Goal: Task Accomplishment & Management: Complete application form

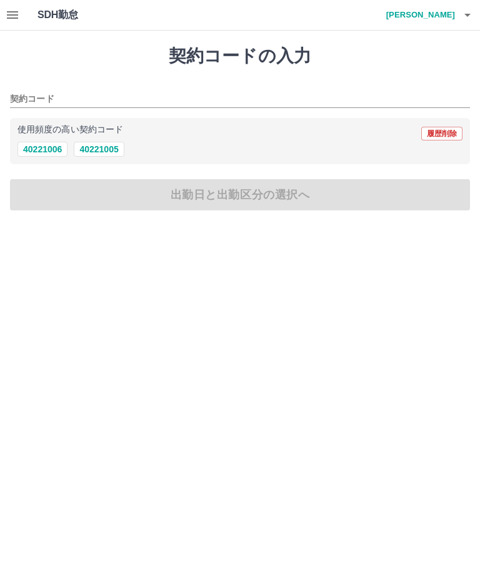
click at [44, 144] on button "40221006" at bounding box center [42, 149] width 50 height 15
type input "********"
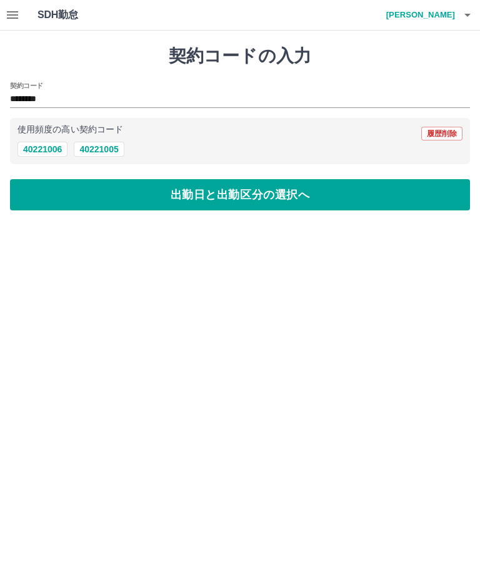
click at [242, 189] on button "出勤日と出勤区分の選択へ" at bounding box center [240, 194] width 460 height 31
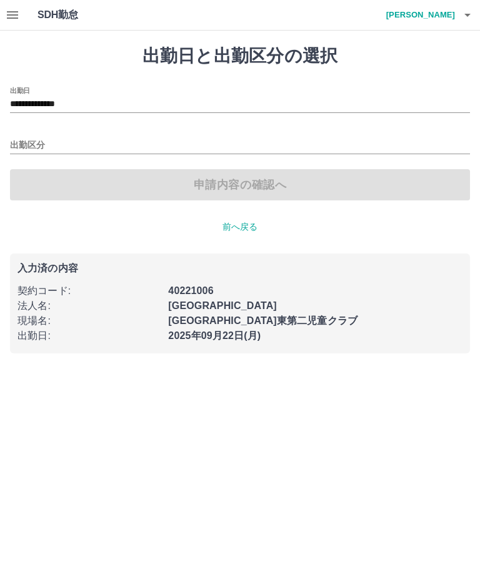
click at [38, 141] on input "出勤区分" at bounding box center [240, 146] width 460 height 16
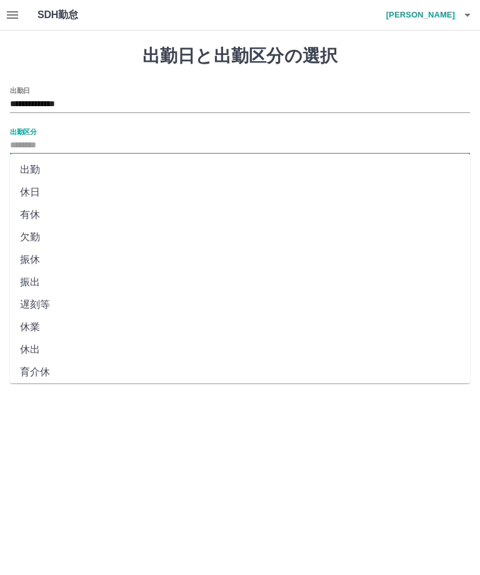
click at [44, 170] on li "出勤" at bounding box center [240, 170] width 460 height 22
type input "**"
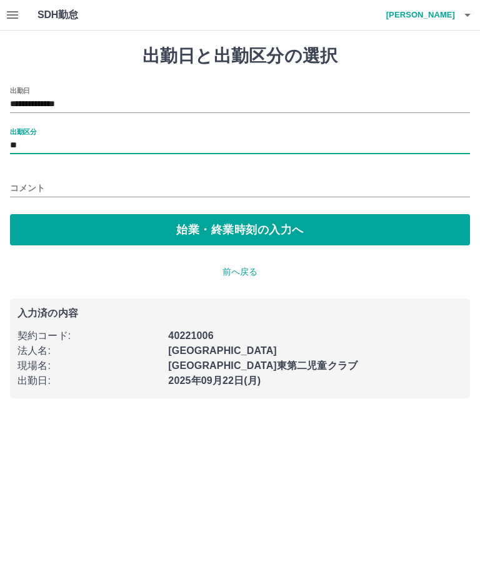
click at [260, 226] on button "始業・終業時刻の入力へ" at bounding box center [240, 229] width 460 height 31
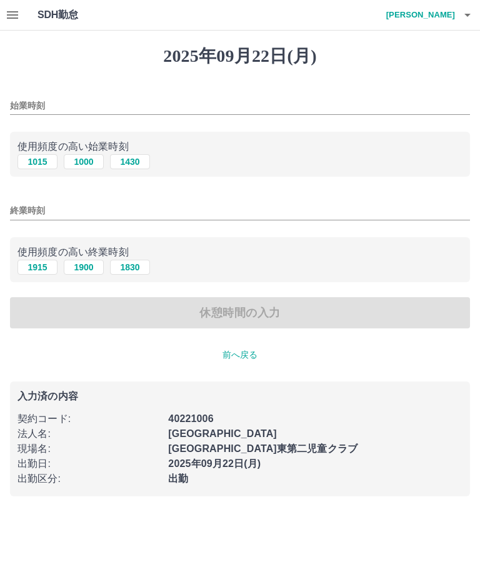
click at [37, 102] on input "始業時刻" at bounding box center [240, 106] width 460 height 18
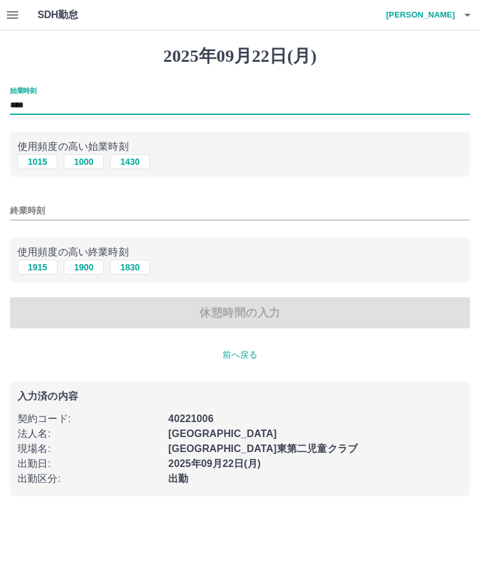
type input "****"
click at [28, 206] on input "終業時刻" at bounding box center [240, 211] width 460 height 18
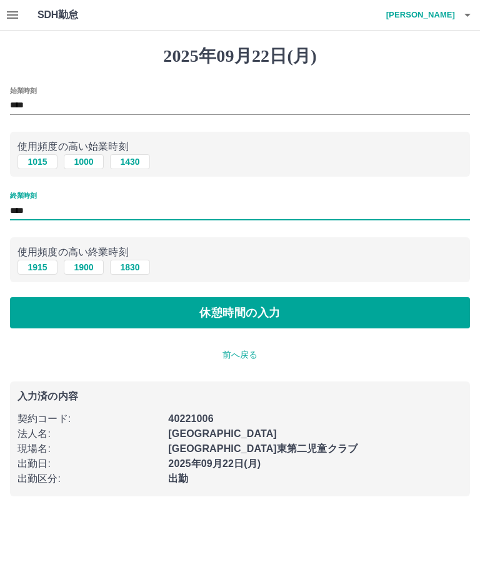
type input "****"
click at [260, 309] on button "休憩時間の入力" at bounding box center [240, 312] width 460 height 31
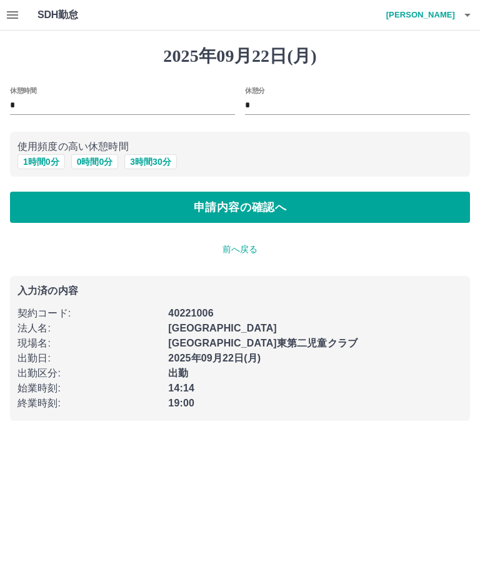
click at [106, 161] on button "0 時間 0 分" at bounding box center [94, 161] width 47 height 15
click at [278, 207] on button "申請内容の確認へ" at bounding box center [240, 207] width 460 height 31
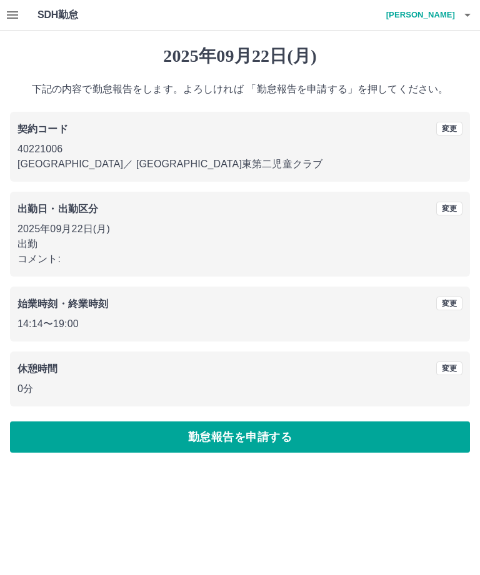
click at [457, 302] on button "変更" at bounding box center [449, 304] width 26 height 14
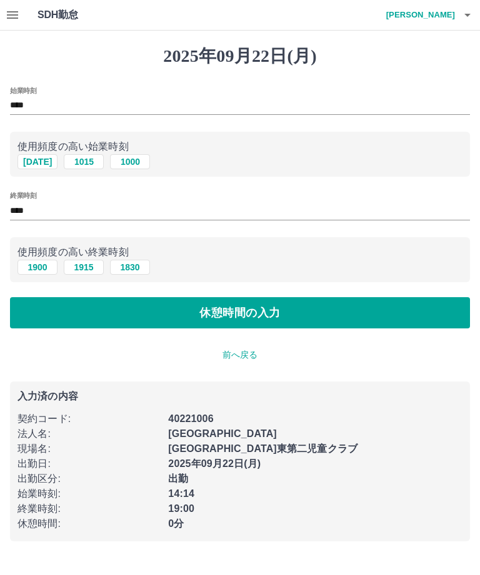
click at [44, 100] on input "****" at bounding box center [240, 106] width 460 height 18
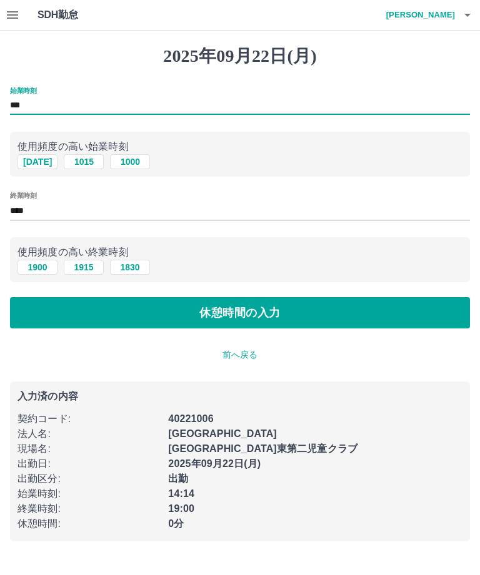
type input "****"
click at [256, 309] on button "休憩時間の入力" at bounding box center [240, 312] width 460 height 31
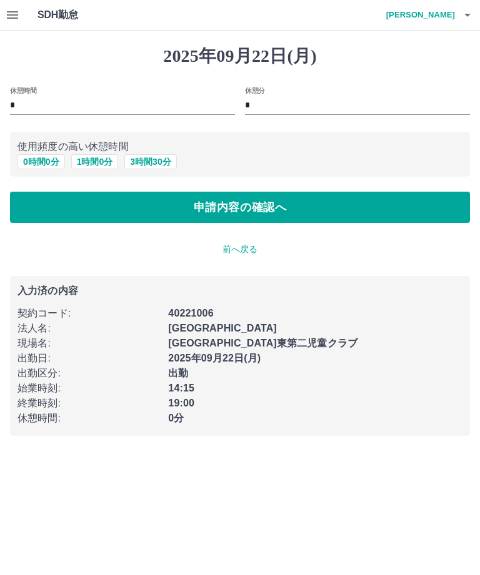
click at [259, 201] on button "申請内容の確認へ" at bounding box center [240, 207] width 460 height 31
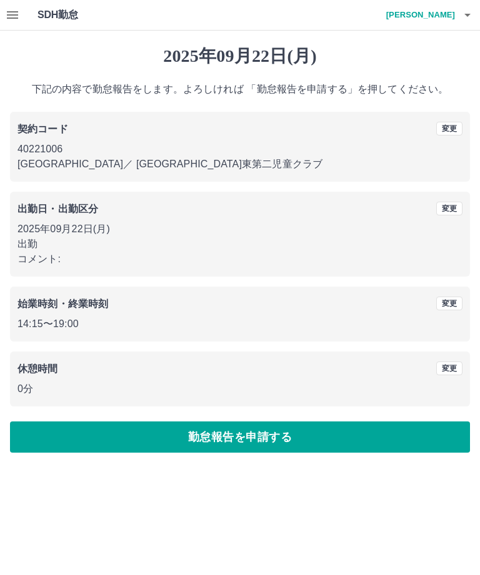
click at [276, 434] on button "勤怠報告を申請する" at bounding box center [240, 437] width 460 height 31
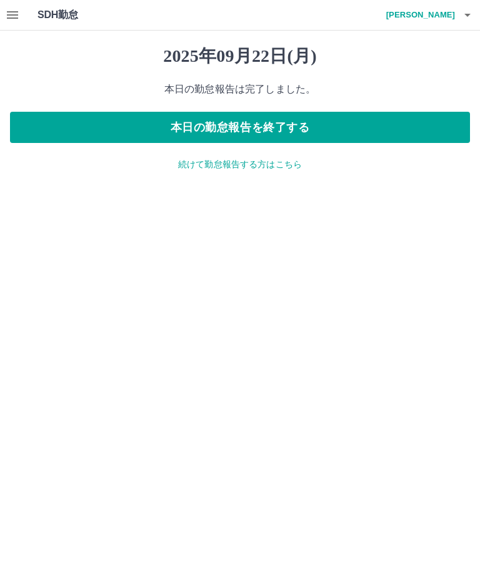
click at [277, 129] on button "本日の勤怠報告を終了する" at bounding box center [240, 127] width 460 height 31
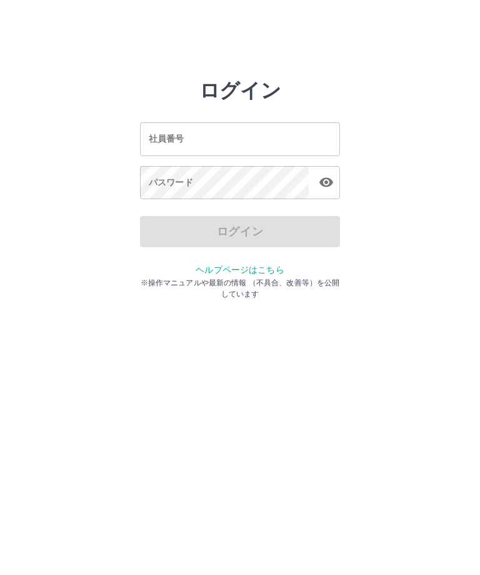
click at [151, 139] on div "社員番号 社員番号" at bounding box center [240, 138] width 200 height 33
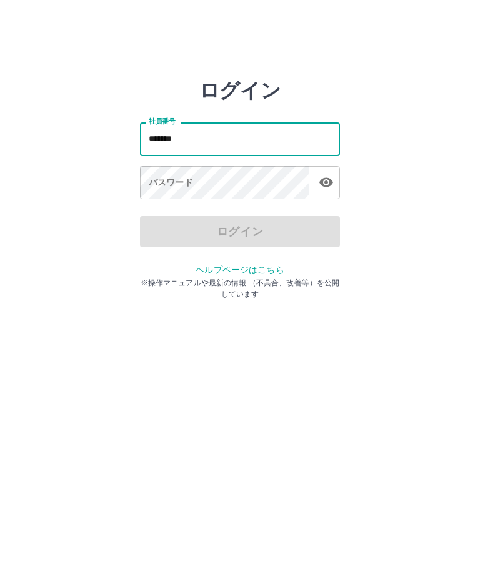
type input "*******"
click at [158, 182] on div "パスワード パスワード" at bounding box center [240, 183] width 200 height 35
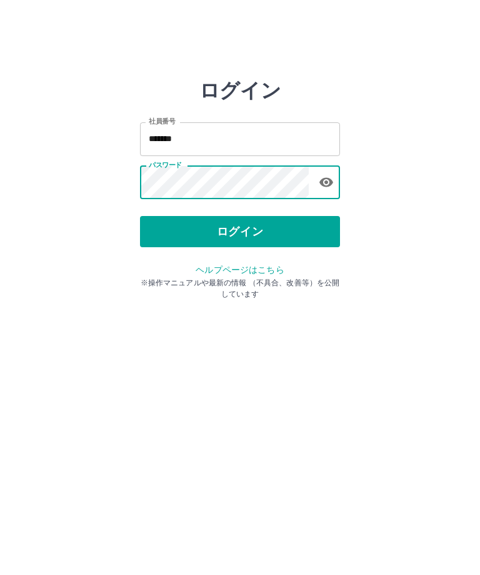
click at [254, 227] on button "ログイン" at bounding box center [240, 231] width 200 height 31
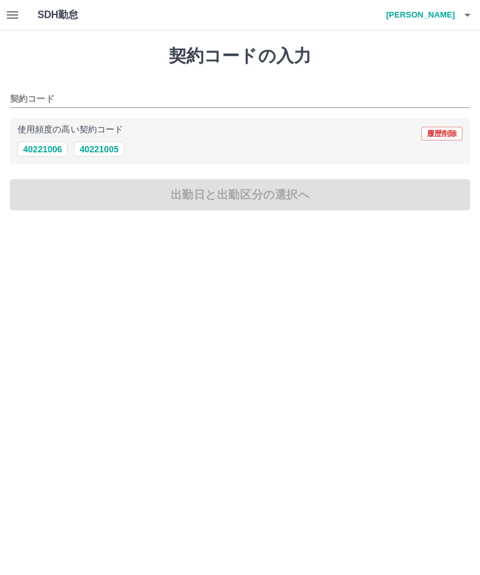
click at [9, 9] on icon "button" at bounding box center [12, 14] width 15 height 15
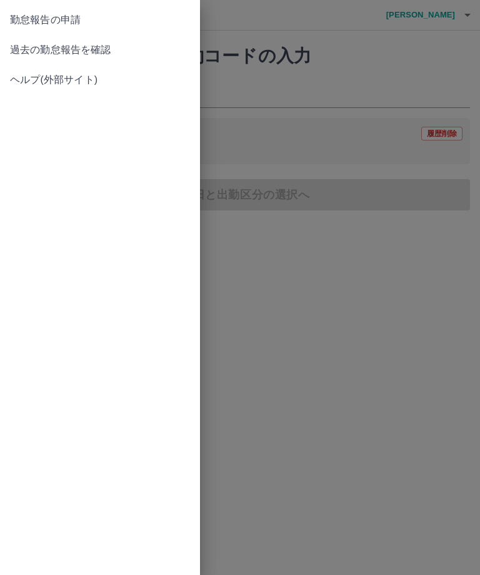
click at [100, 46] on span "過去の勤怠報告を確認" at bounding box center [100, 49] width 180 height 15
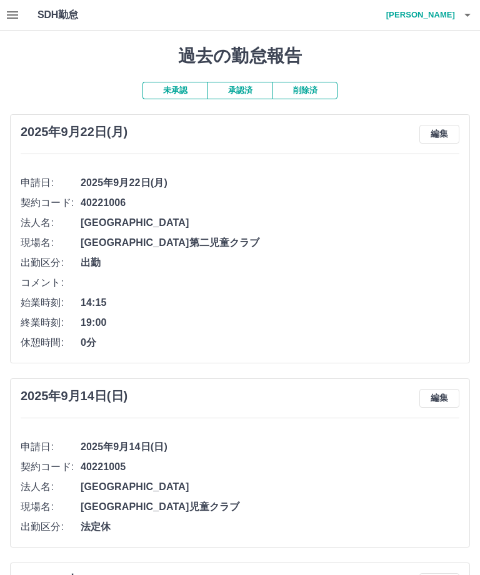
click at [251, 86] on button "承認済" at bounding box center [239, 90] width 65 height 17
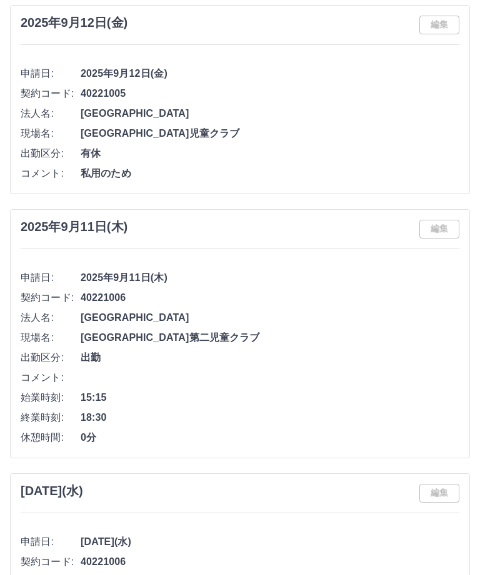
scroll to position [1195, 0]
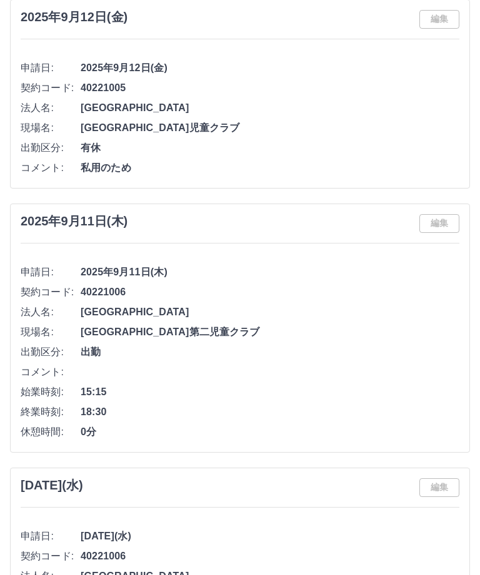
click at [322, 435] on span "0分" at bounding box center [270, 432] width 378 height 15
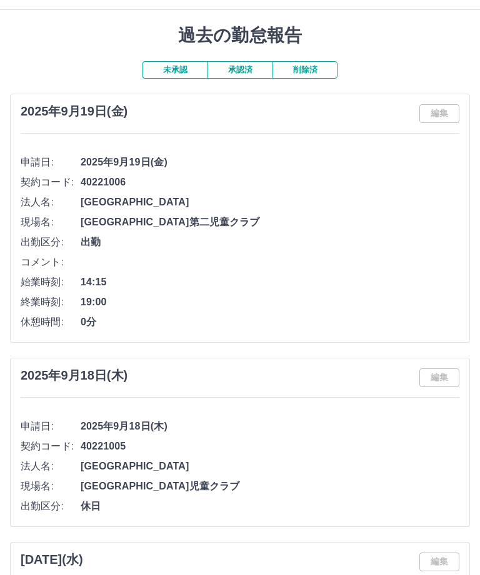
scroll to position [0, 0]
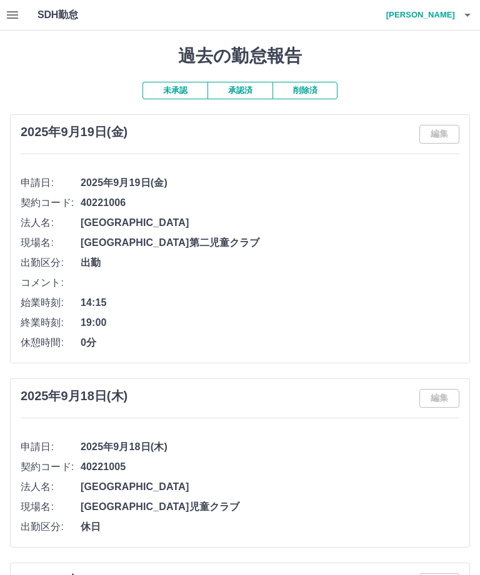
click at [465, 11] on icon "button" at bounding box center [467, 14] width 15 height 15
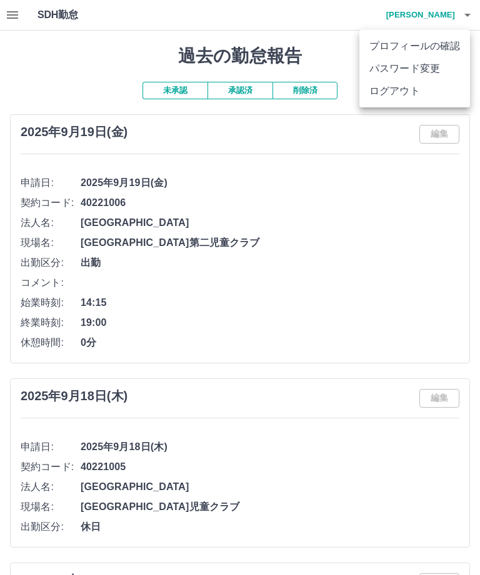
click at [413, 96] on li "ログアウト" at bounding box center [414, 91] width 111 height 22
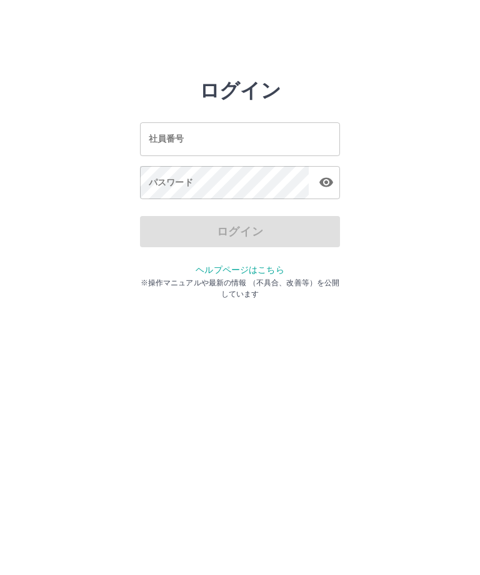
click at [168, 133] on div "社員番号 社員番号" at bounding box center [240, 138] width 200 height 33
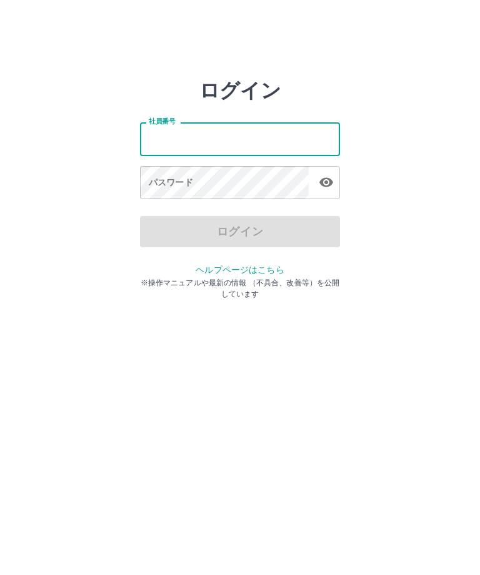
type input "*******"
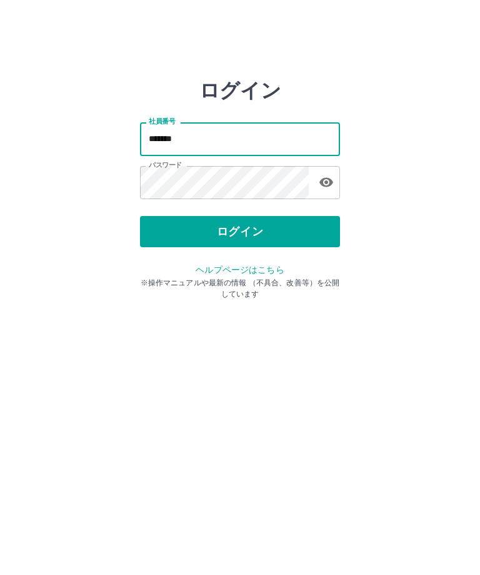
click at [278, 234] on button "ログイン" at bounding box center [240, 231] width 200 height 31
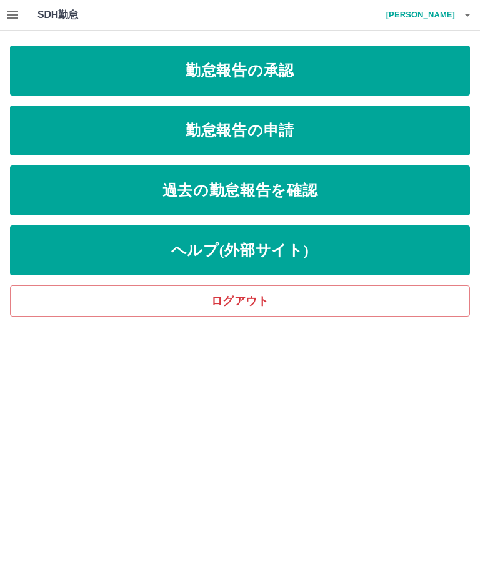
click at [292, 71] on link "勤怠報告の承認" at bounding box center [240, 71] width 460 height 50
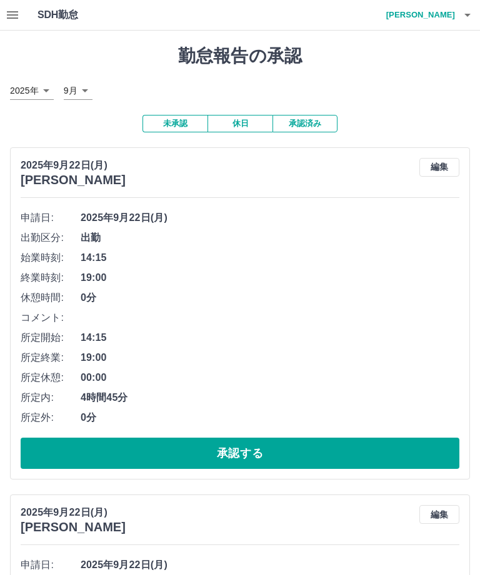
click at [290, 453] on button "承認する" at bounding box center [240, 453] width 438 height 31
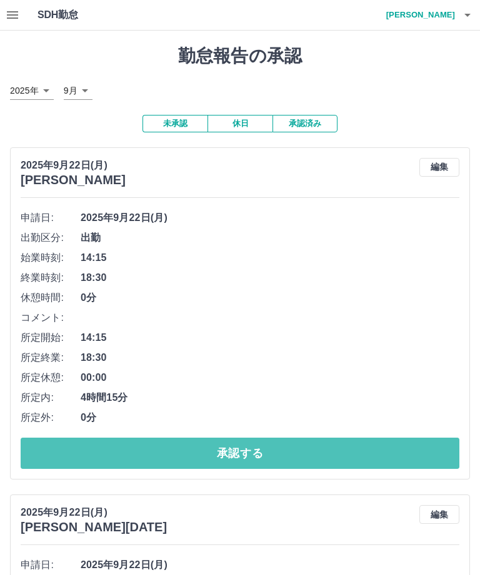
click at [372, 452] on button "承認する" at bounding box center [240, 453] width 438 height 31
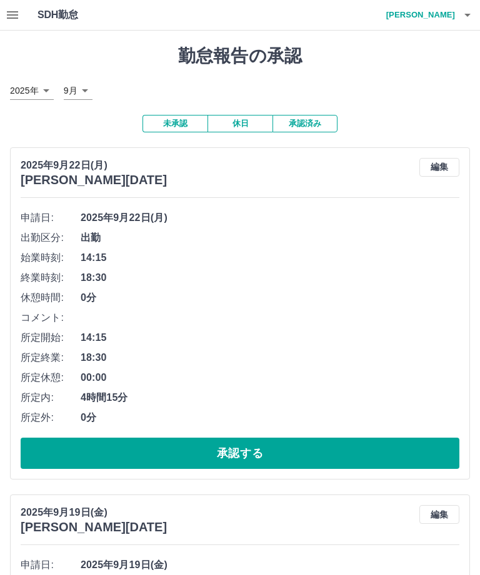
click at [312, 460] on button "承認する" at bounding box center [240, 453] width 438 height 31
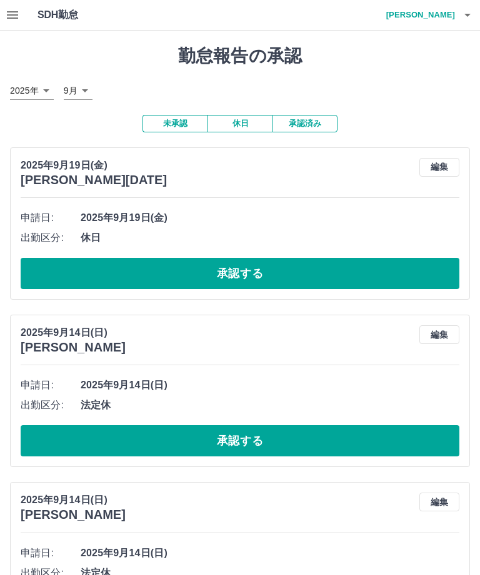
click at [204, 274] on button "承認する" at bounding box center [240, 273] width 438 height 31
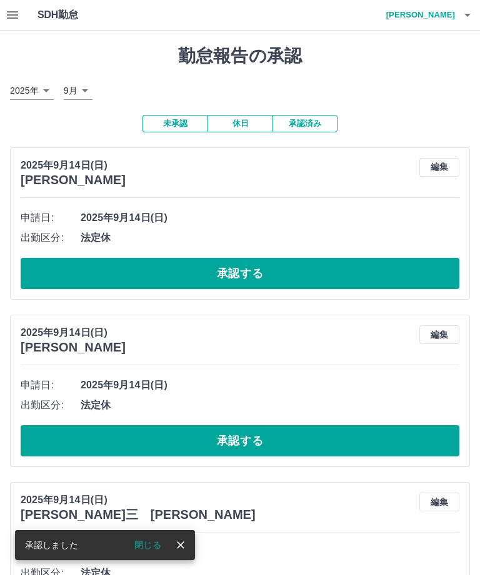
click at [256, 272] on button "承認する" at bounding box center [240, 273] width 438 height 31
click at [285, 273] on button "承認する" at bounding box center [240, 273] width 438 height 31
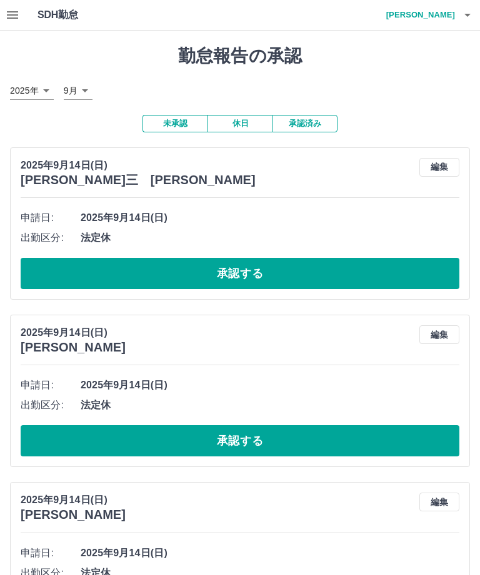
click at [288, 269] on button "承認する" at bounding box center [240, 273] width 438 height 31
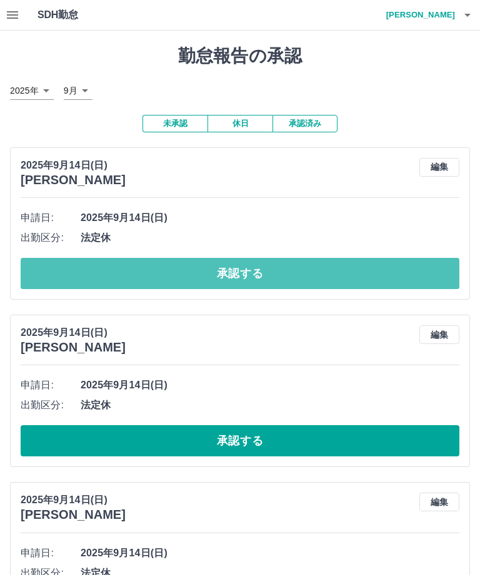
click at [315, 271] on button "承認する" at bounding box center [240, 273] width 438 height 31
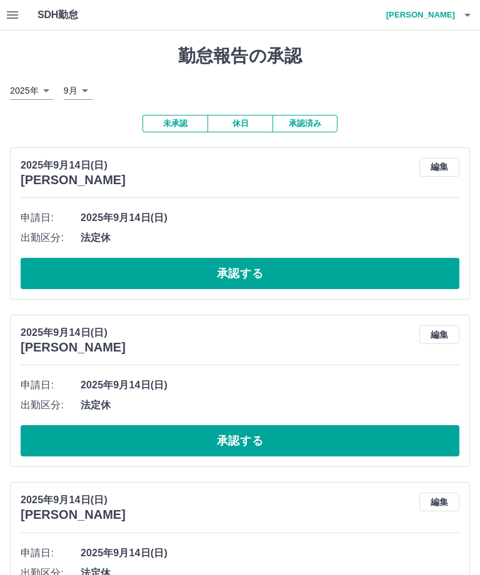
click at [294, 271] on button "承認する" at bounding box center [240, 273] width 438 height 31
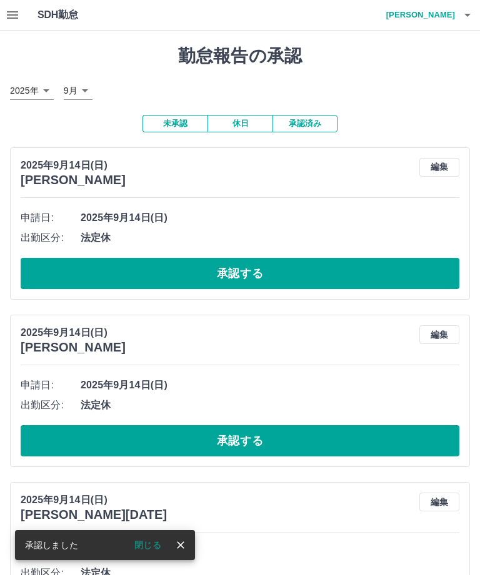
click at [291, 267] on button "承認する" at bounding box center [240, 273] width 438 height 31
click at [319, 272] on button "承認する" at bounding box center [240, 273] width 438 height 31
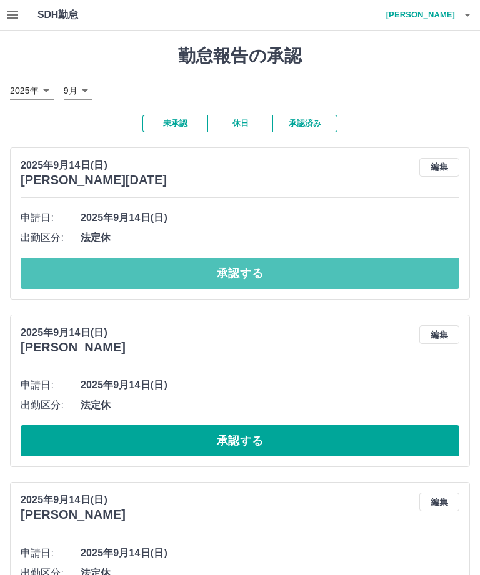
click at [335, 270] on button "承認する" at bounding box center [240, 273] width 438 height 31
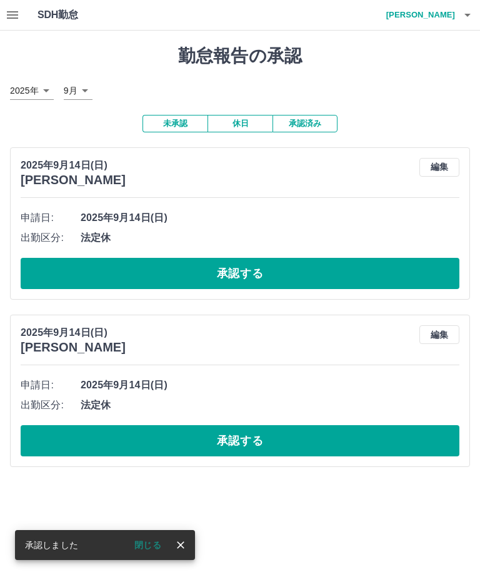
click at [277, 270] on button "承認する" at bounding box center [240, 273] width 438 height 31
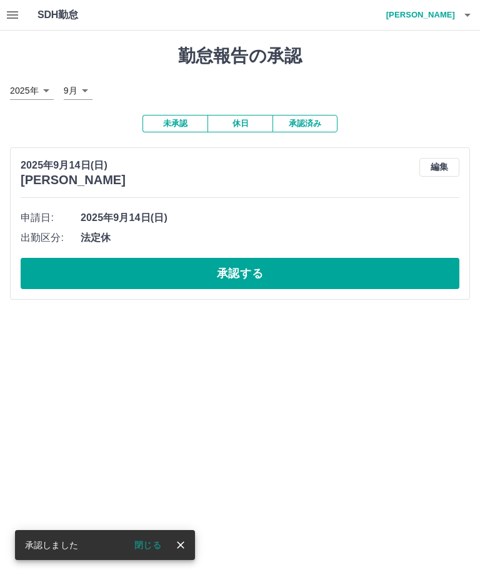
click at [303, 270] on button "承認する" at bounding box center [240, 273] width 438 height 31
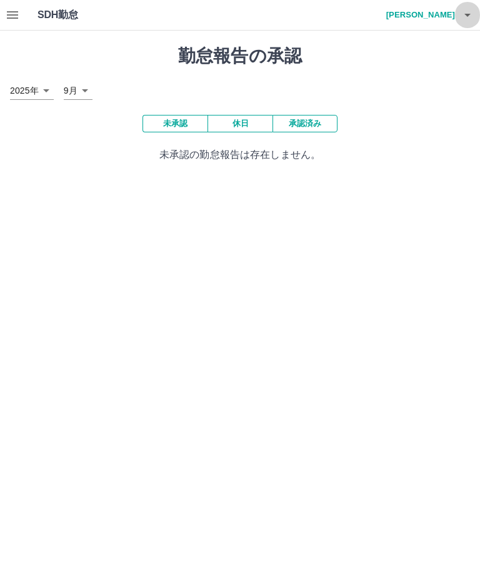
click at [460, 21] on icon "button" at bounding box center [467, 14] width 15 height 15
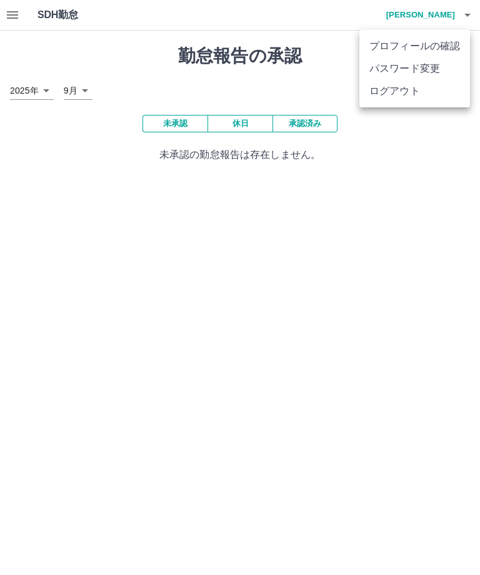
click at [387, 95] on li "ログアウト" at bounding box center [414, 91] width 111 height 22
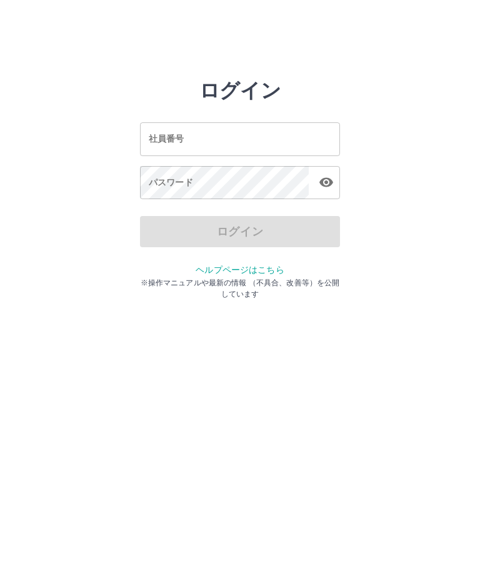
click at [159, 139] on div "社員番号 社員番号" at bounding box center [240, 138] width 200 height 33
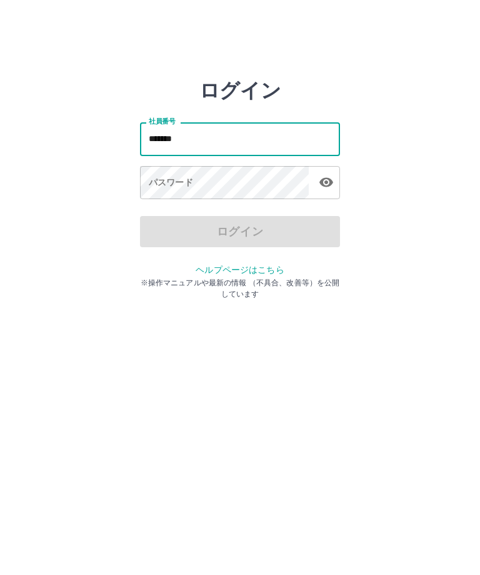
type input "*******"
click at [184, 180] on div "パスワード パスワード" at bounding box center [240, 183] width 200 height 35
click at [171, 182] on div "パスワード パスワード" at bounding box center [240, 183] width 200 height 35
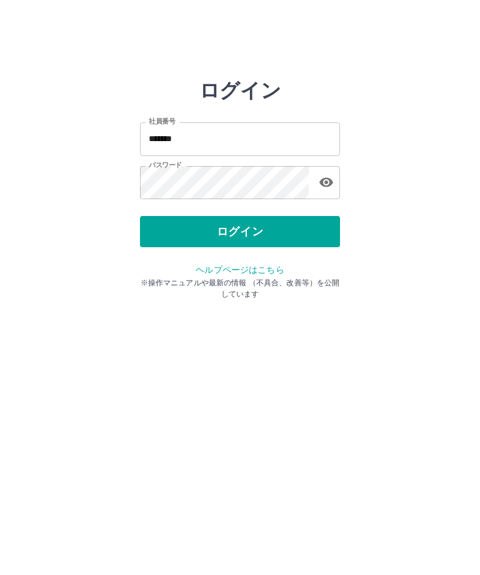
click at [189, 230] on button "ログイン" at bounding box center [240, 231] width 200 height 31
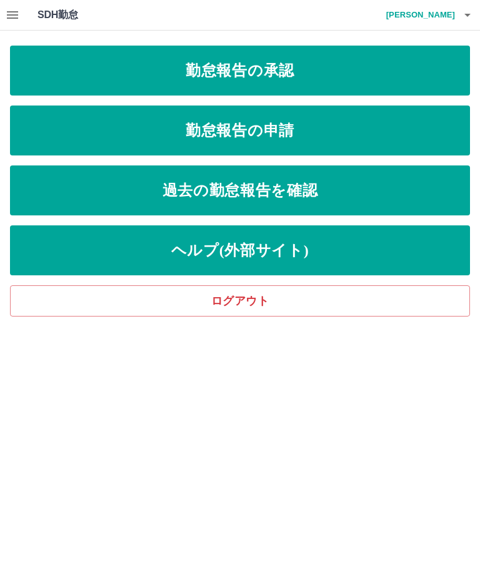
click at [325, 72] on link "勤怠報告の承認" at bounding box center [240, 71] width 460 height 50
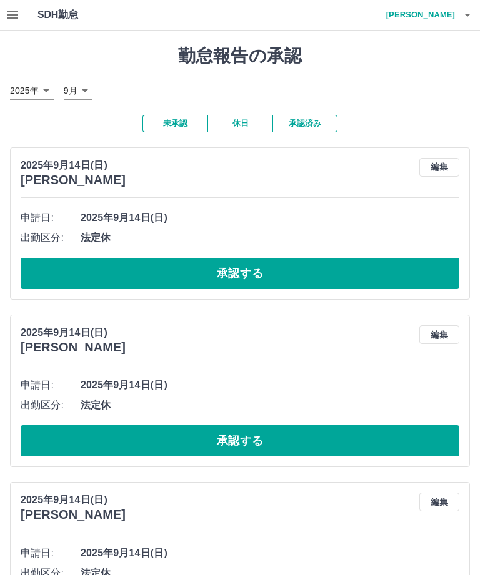
click at [287, 269] on button "承認する" at bounding box center [240, 273] width 438 height 31
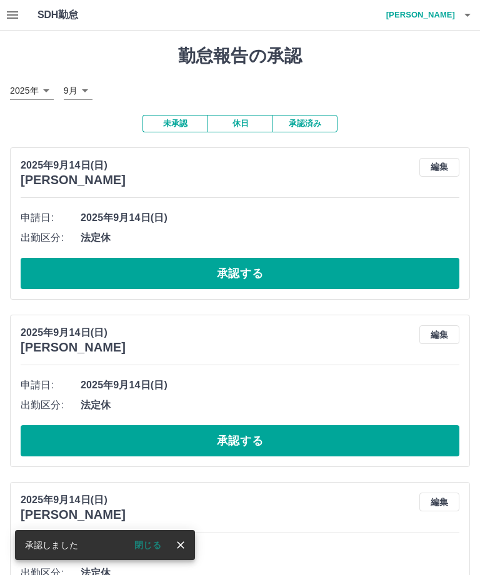
click at [339, 274] on button "承認する" at bounding box center [240, 273] width 438 height 31
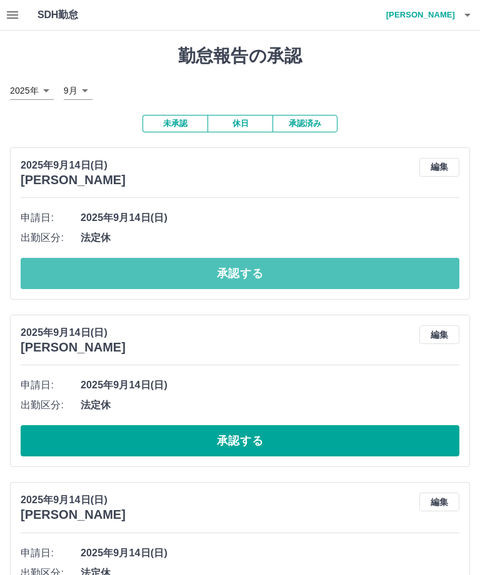
click at [320, 272] on button "承認する" at bounding box center [240, 273] width 438 height 31
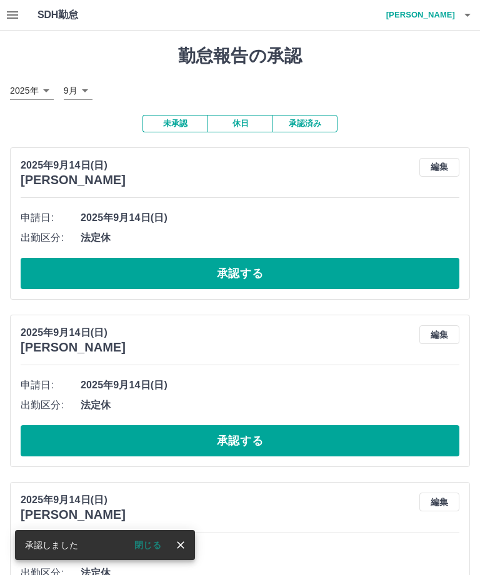
click at [299, 273] on button "承認する" at bounding box center [240, 273] width 438 height 31
click at [294, 271] on button "承認する" at bounding box center [240, 273] width 438 height 31
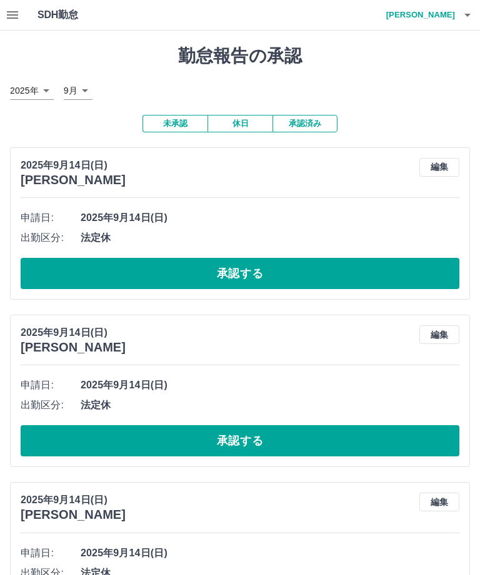
click at [291, 272] on button "承認する" at bounding box center [240, 273] width 438 height 31
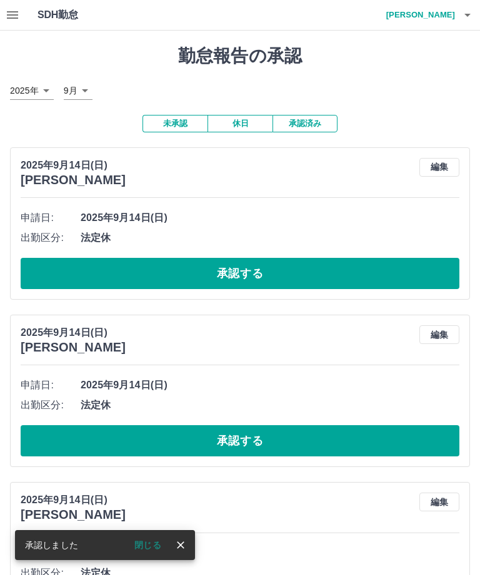
click at [309, 272] on button "承認する" at bounding box center [240, 273] width 438 height 31
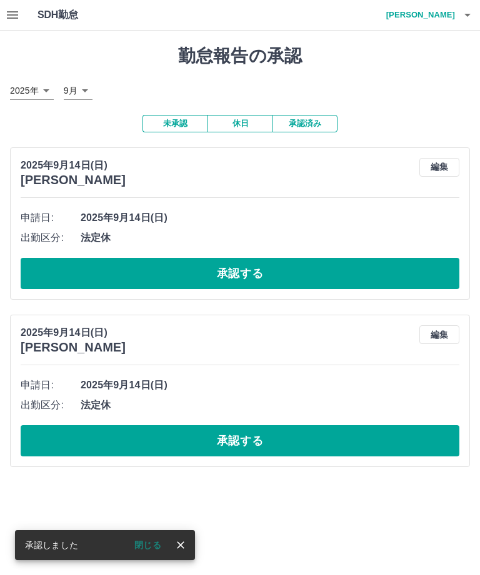
click at [306, 270] on button "承認する" at bounding box center [240, 273] width 438 height 31
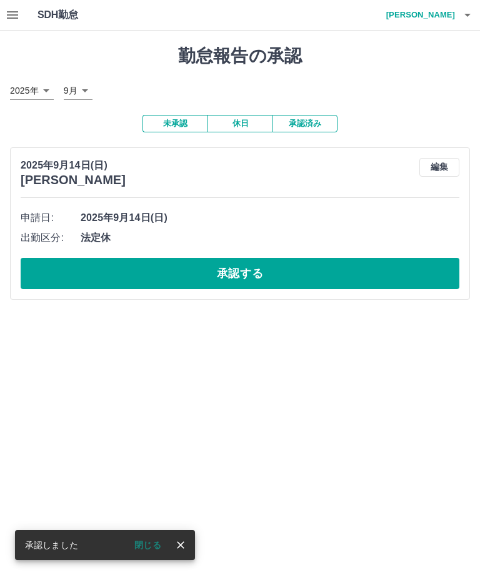
click at [262, 270] on button "承認する" at bounding box center [240, 273] width 438 height 31
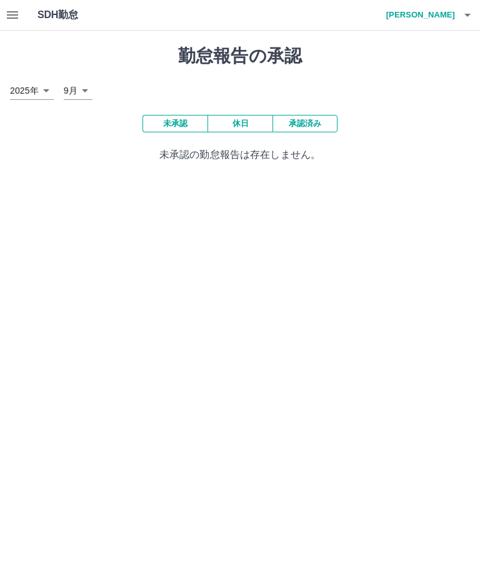
click at [458, 19] on button "button" at bounding box center [467, 15] width 25 height 30
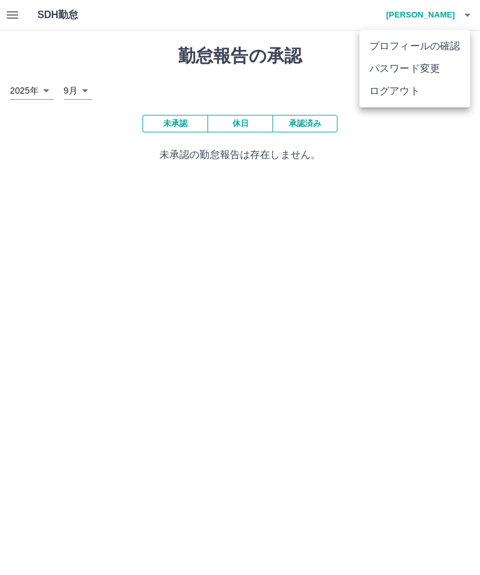
click at [390, 92] on li "ログアウト" at bounding box center [414, 91] width 111 height 22
